Goal: Task Accomplishment & Management: Manage account settings

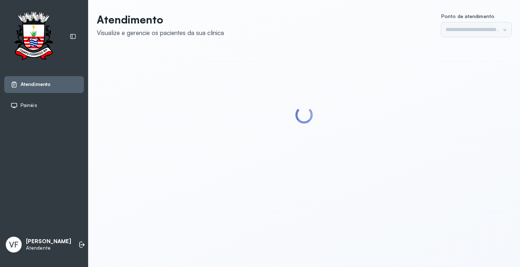
type input "*********"
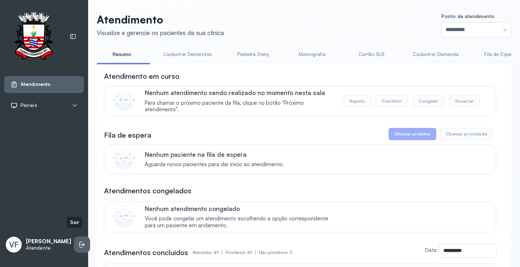
click at [79, 242] on icon at bounding box center [80, 245] width 3 height 6
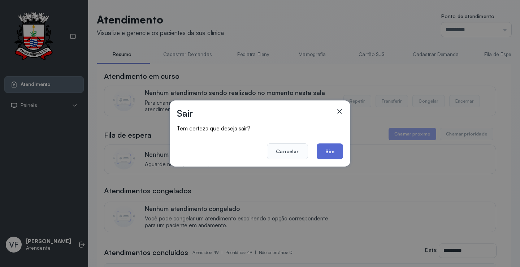
click at [332, 150] on button "Sim" at bounding box center [330, 151] width 26 height 16
